Goal: Information Seeking & Learning: Check status

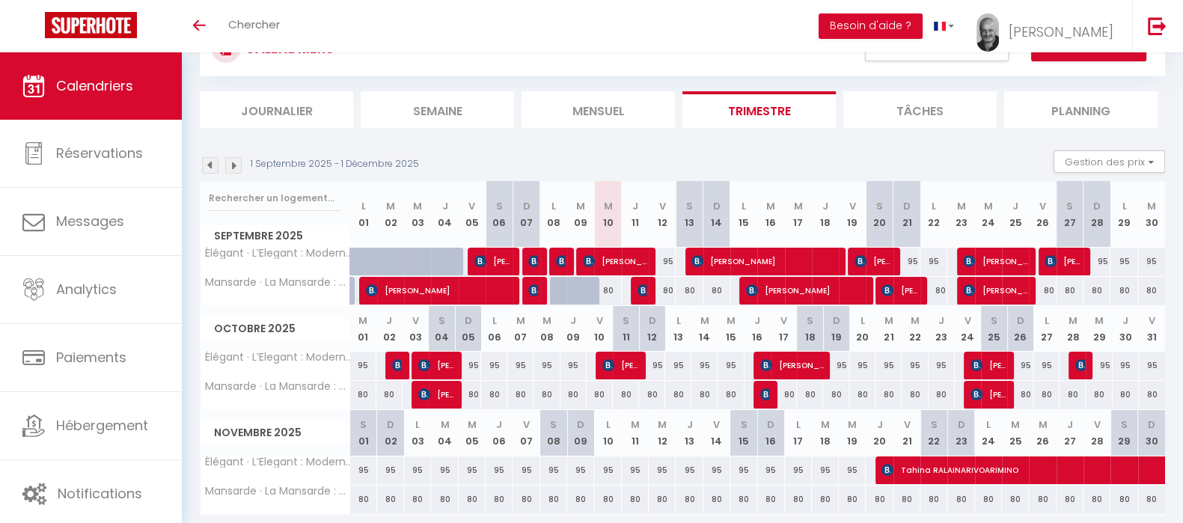
scroll to position [93, 0]
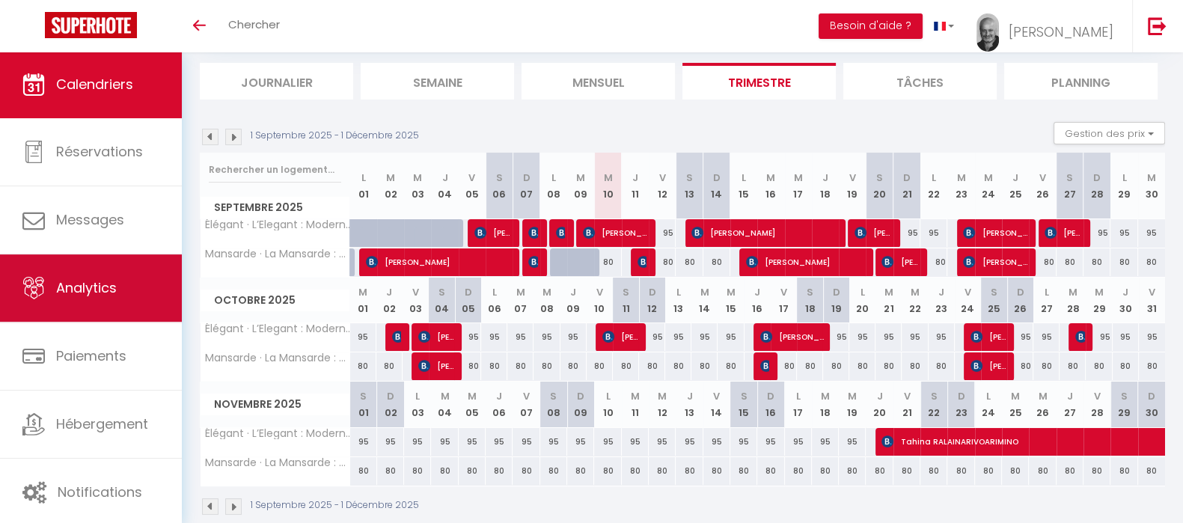
click at [77, 297] on span "Analytics" at bounding box center [86, 287] width 61 height 19
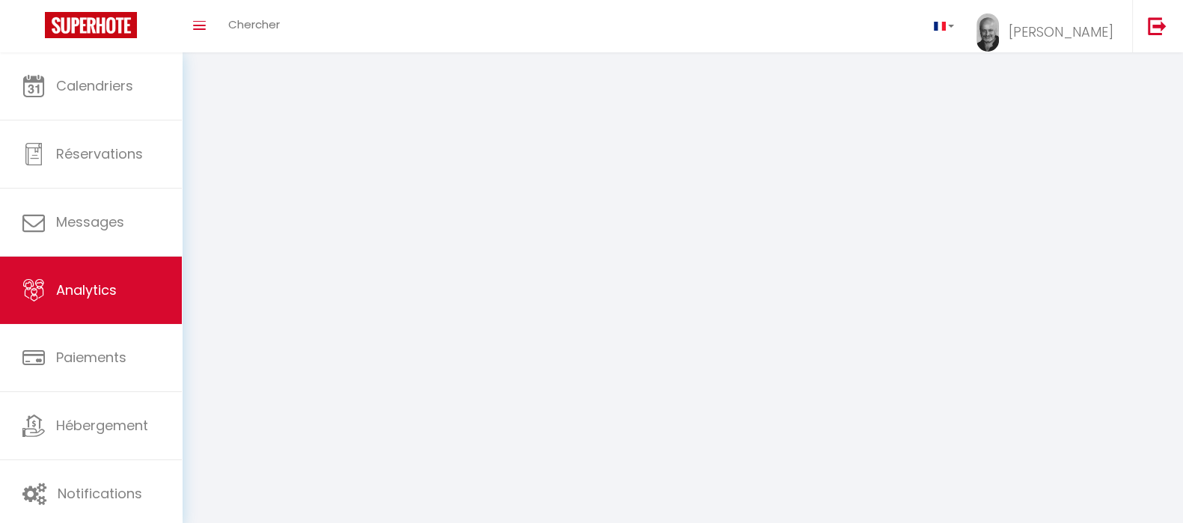
select select "2025"
select select "9"
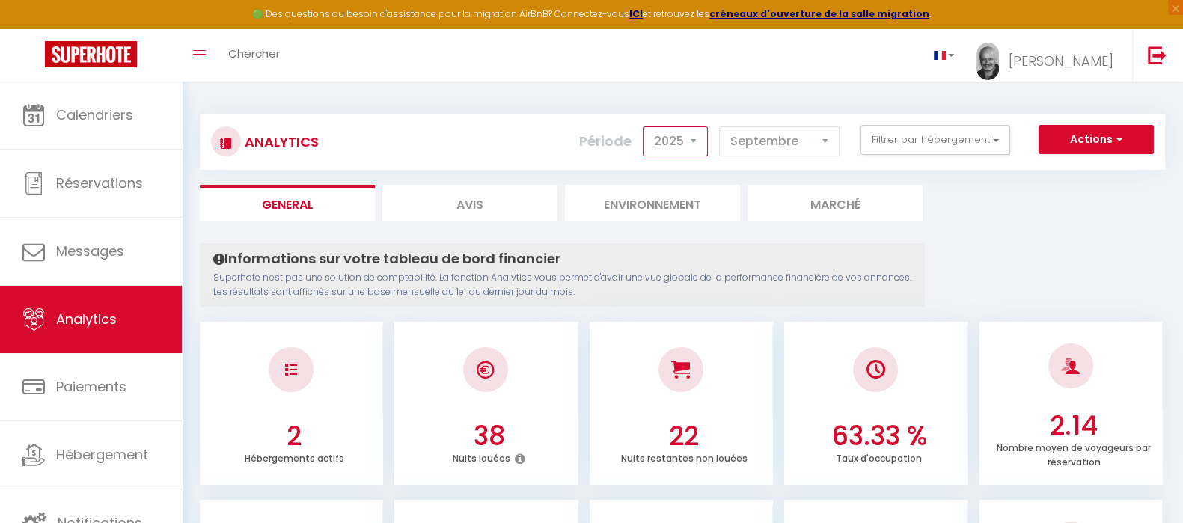
click at [701, 141] on select "2014 2015 2016 2017 2018 2019 2020 2021 2022 2023 2024 2025 2026 2027" at bounding box center [675, 141] width 65 height 30
click at [647, 126] on select "2014 2015 2016 2017 2018 2019 2020 2021 2022 2023 2024 2025 2026 2027" at bounding box center [675, 141] width 65 height 30
click at [700, 145] on select "2014 2015 2016 2017 2018 2019 2020 2021 2022 2023 2024 2025 2026 2027" at bounding box center [675, 141] width 65 height 30
click at [647, 126] on select "2014 2015 2016 2017 2018 2019 2020 2021 2022 2023 2024 2025 2026 2027" at bounding box center [675, 141] width 65 height 30
click at [700, 143] on select "2014 2015 2016 2017 2018 2019 2020 2021 2022 2023 2024 2025 2026 2027" at bounding box center [675, 141] width 65 height 30
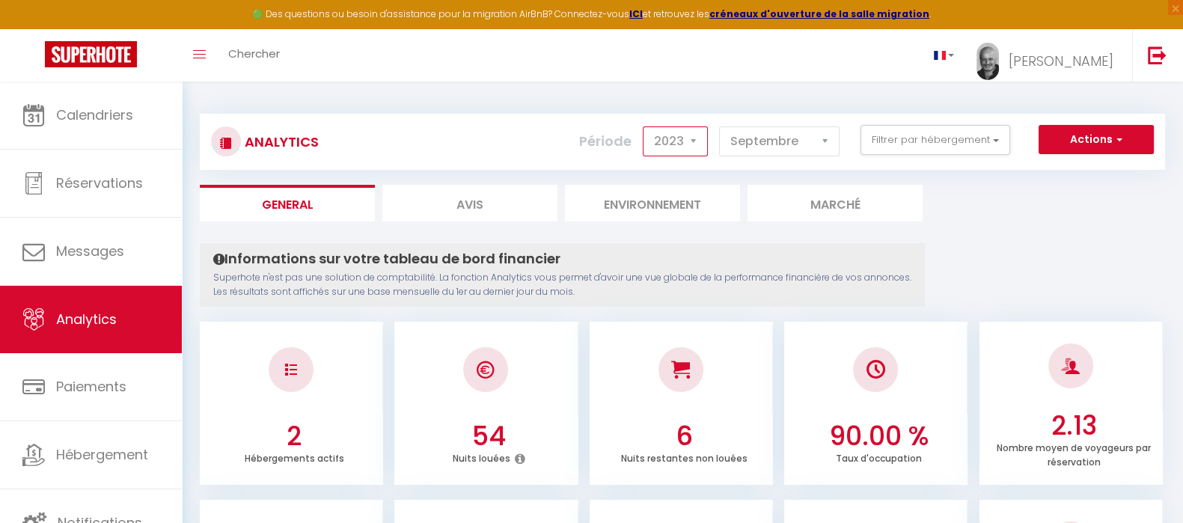
select select "2024"
click at [647, 126] on select "2014 2015 2016 2017 2018 2019 2020 2021 2022 2023 2024 2025 2026 2027" at bounding box center [675, 141] width 65 height 30
